Goal: Information Seeking & Learning: Learn about a topic

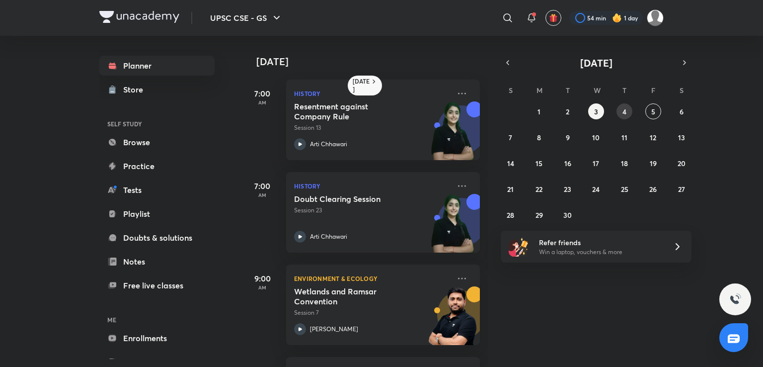
click at [619, 111] on button "4" at bounding box center [625, 111] width 16 height 16
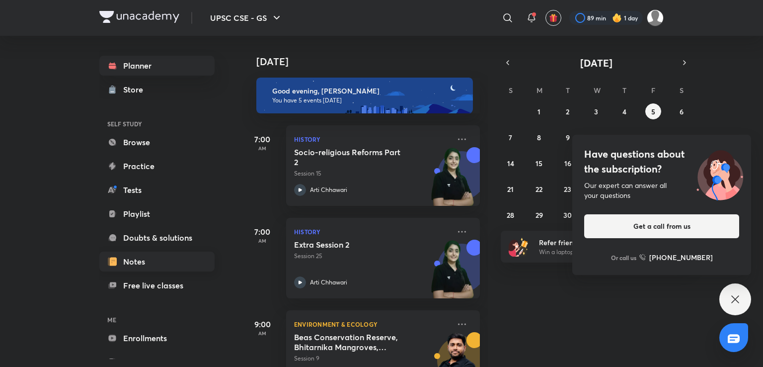
click at [140, 263] on link "Notes" at bounding box center [156, 261] width 115 height 20
click at [137, 255] on link "Notes" at bounding box center [156, 261] width 115 height 20
click at [171, 258] on link "Notes" at bounding box center [156, 261] width 115 height 20
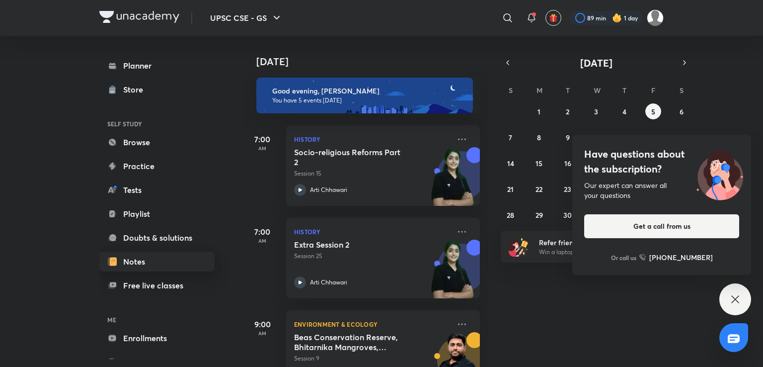
click at [171, 258] on link "Notes" at bounding box center [156, 261] width 115 height 20
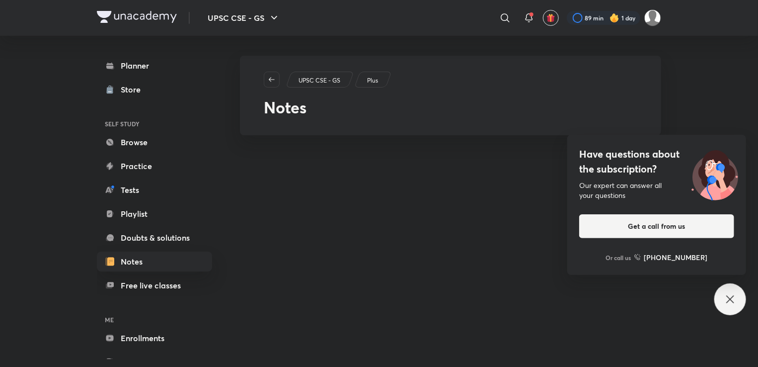
drag, startPoint x: 454, startPoint y: 109, endPoint x: 730, endPoint y: 307, distance: 339.8
click at [730, 307] on div "UPSC CSE - GS ​ 89 min 1 day Planner Store SELF STUDY Browse Practice Tests Pla…" at bounding box center [379, 188] width 758 height 377
click at [730, 307] on div "Have questions about the subscription? Our expert can answer all your questions…" at bounding box center [731, 299] width 32 height 32
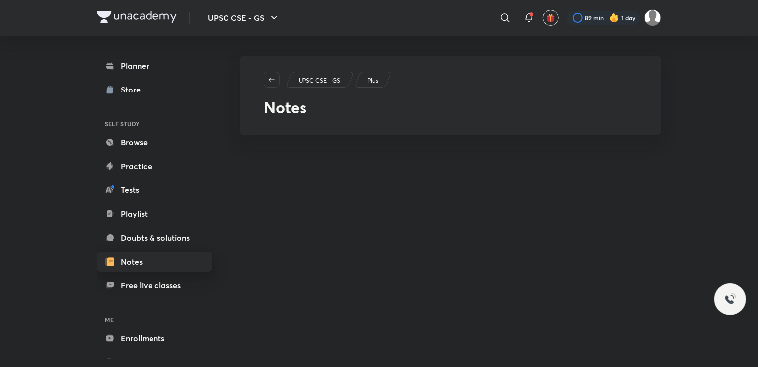
click at [165, 263] on link "Notes" at bounding box center [154, 261] width 115 height 20
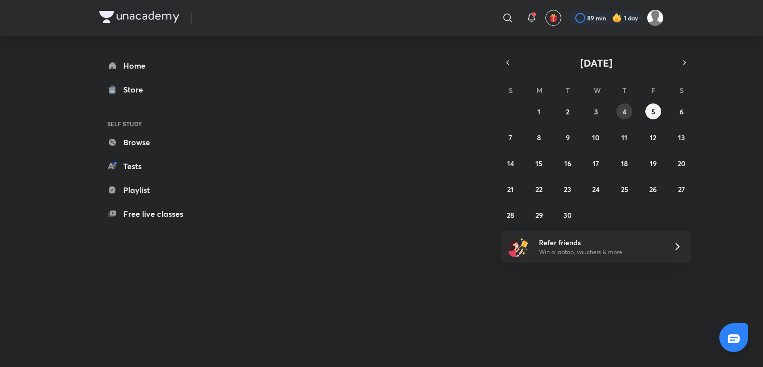
click at [624, 108] on abbr "4" at bounding box center [625, 111] width 4 height 9
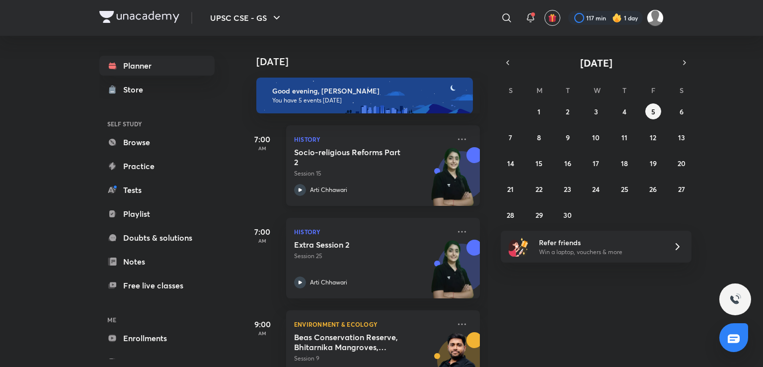
drag, startPoint x: 457, startPoint y: 232, endPoint x: 437, endPoint y: 172, distance: 62.4
click at [437, 172] on img at bounding box center [452, 181] width 55 height 69
click at [456, 138] on icon at bounding box center [462, 139] width 12 height 12
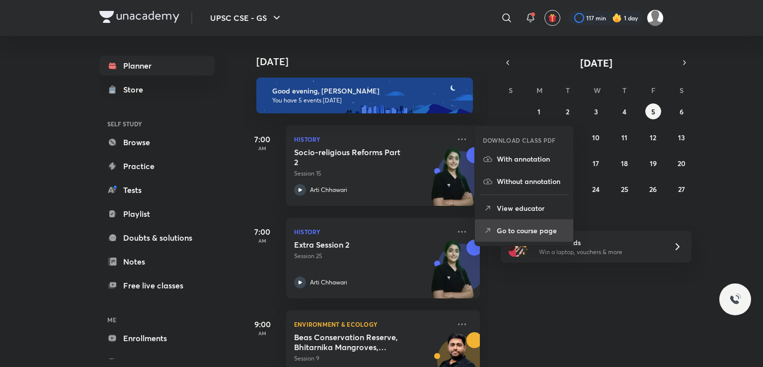
click at [507, 231] on p "Go to course page" at bounding box center [531, 230] width 69 height 10
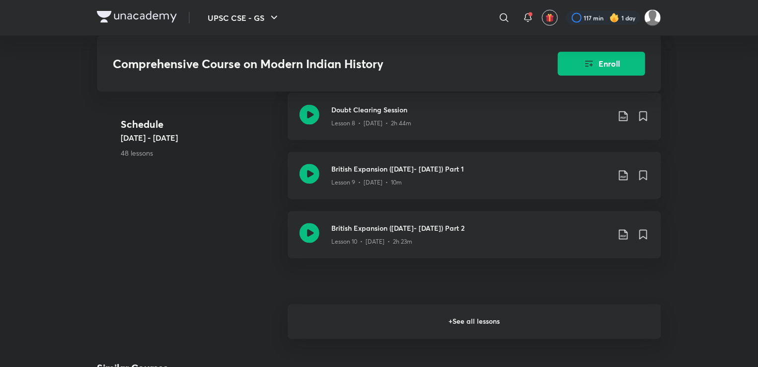
scroll to position [831, 0]
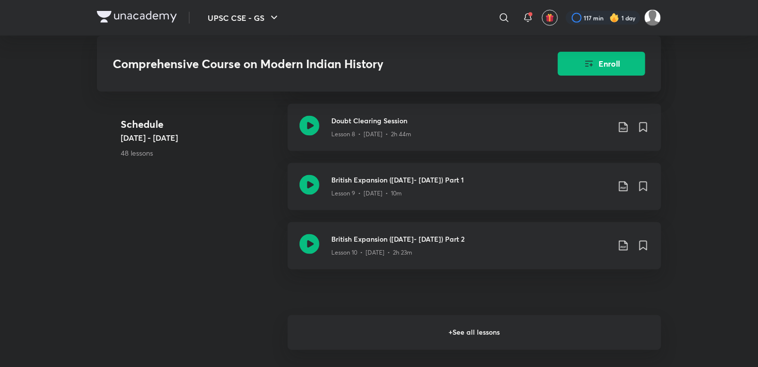
click at [467, 329] on h6 "+ See all lessons" at bounding box center [475, 332] width 374 height 35
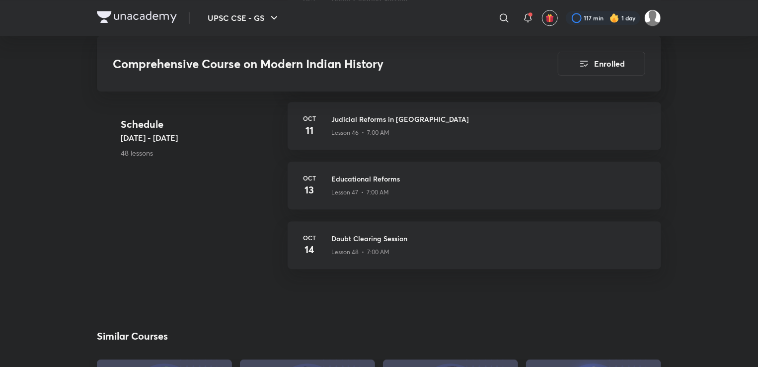
scroll to position [3200, 0]
